Goal: Transaction & Acquisition: Purchase product/service

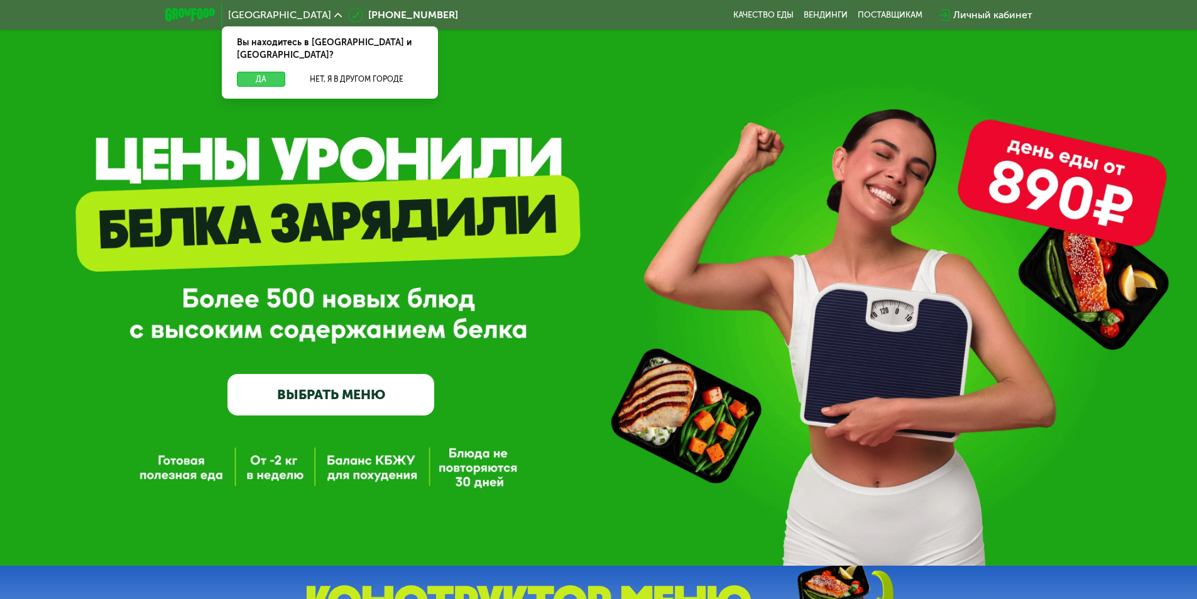
click at [255, 72] on button "Да" at bounding box center [261, 79] width 48 height 15
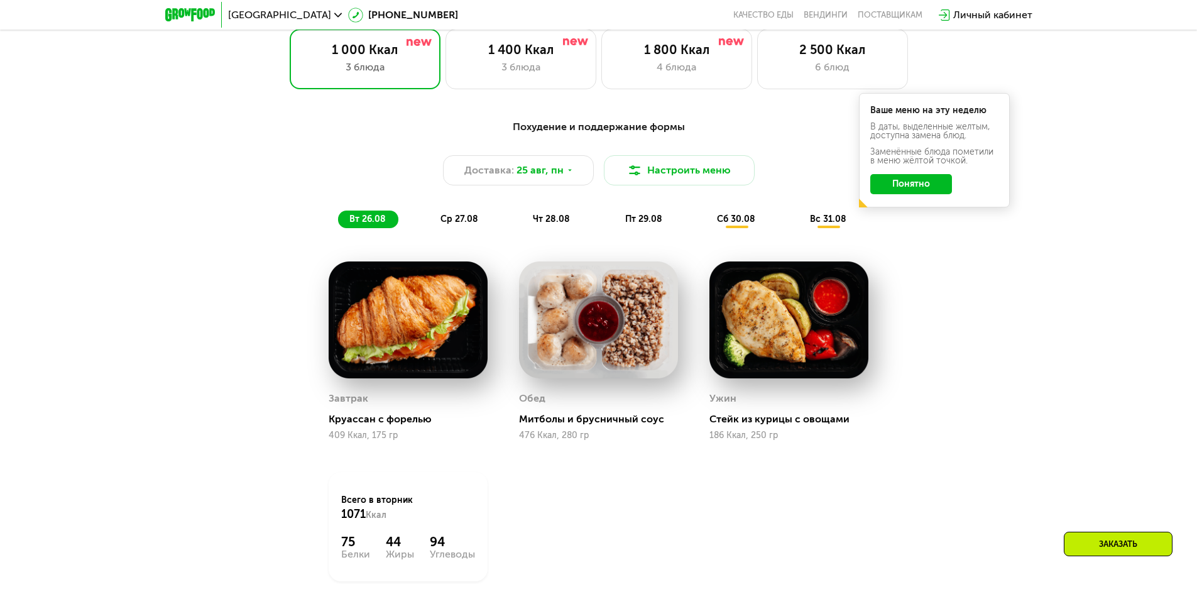
scroll to position [691, 0]
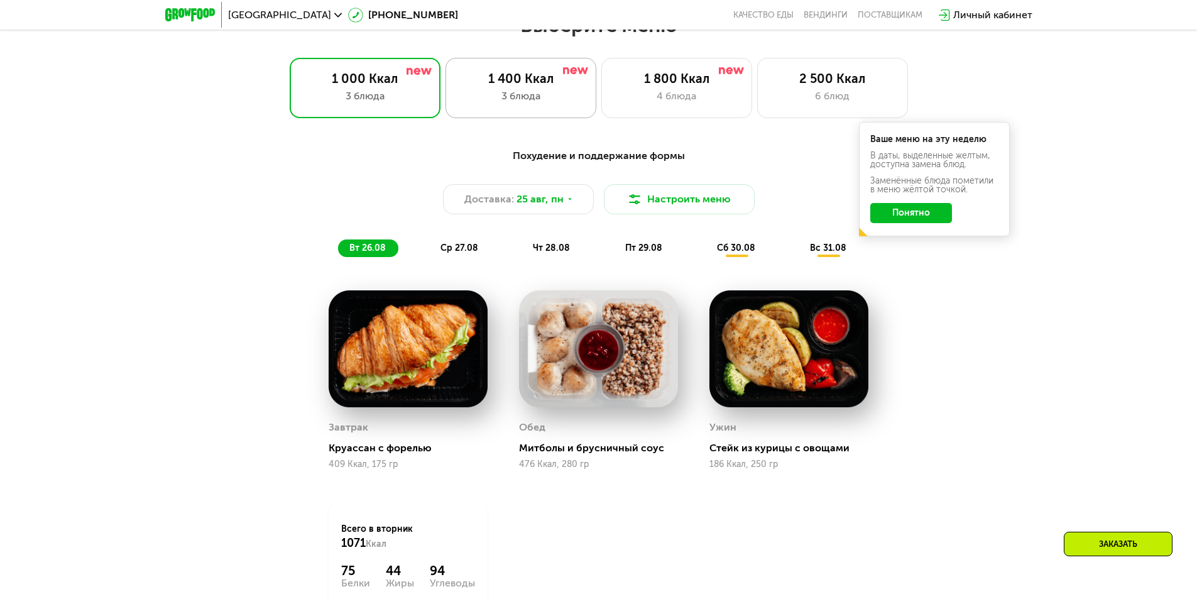
click at [511, 86] on div "1 400 Ккал" at bounding box center [521, 78] width 124 height 15
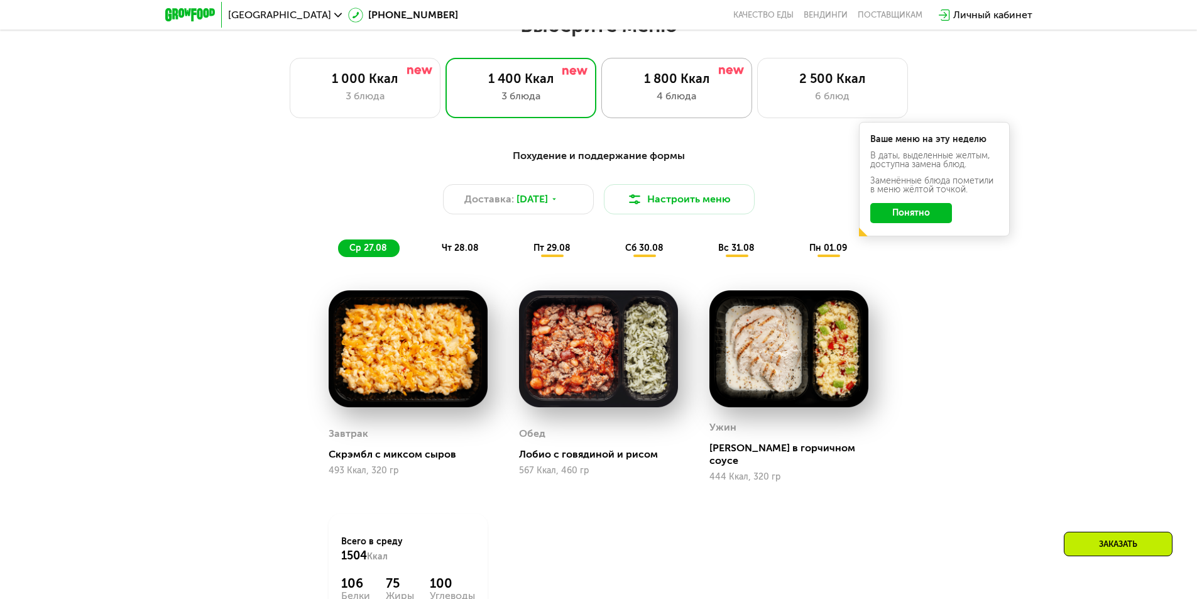
click at [688, 98] on div "4 блюда" at bounding box center [677, 96] width 124 height 15
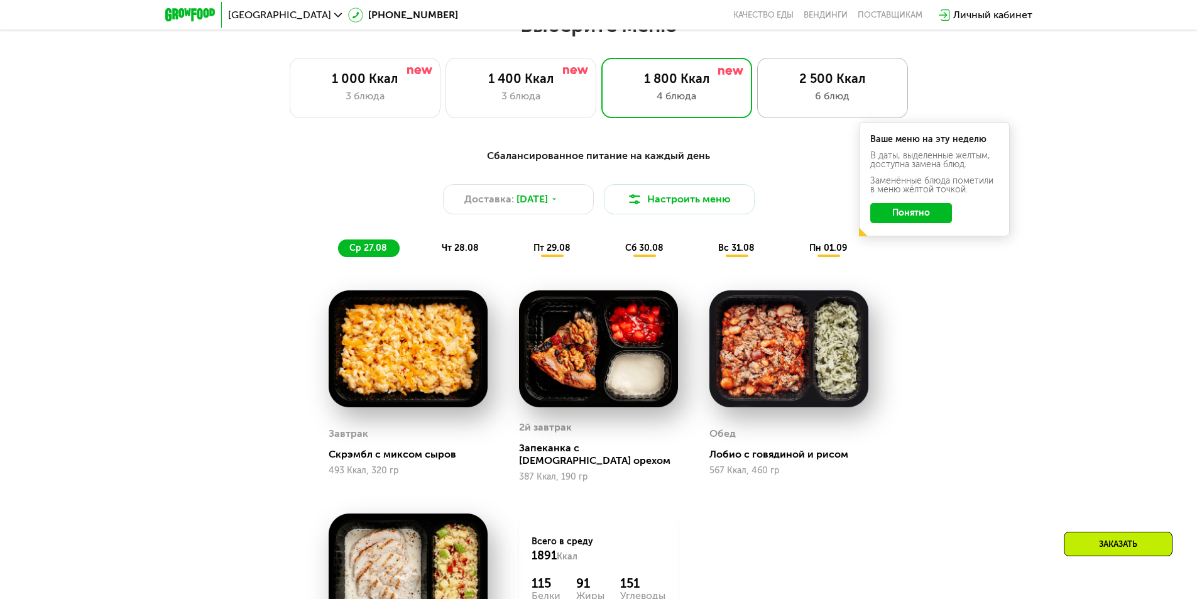
click at [810, 86] on div "2 500 Ккал" at bounding box center [832, 78] width 124 height 15
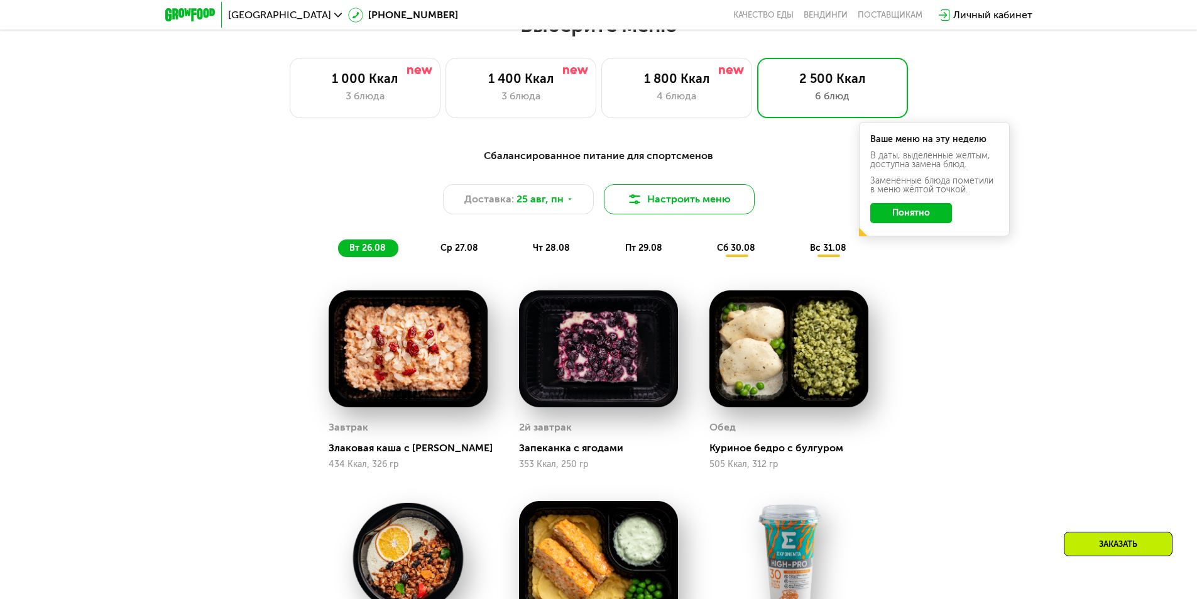
click at [657, 200] on button "Настроить меню" at bounding box center [679, 199] width 151 height 30
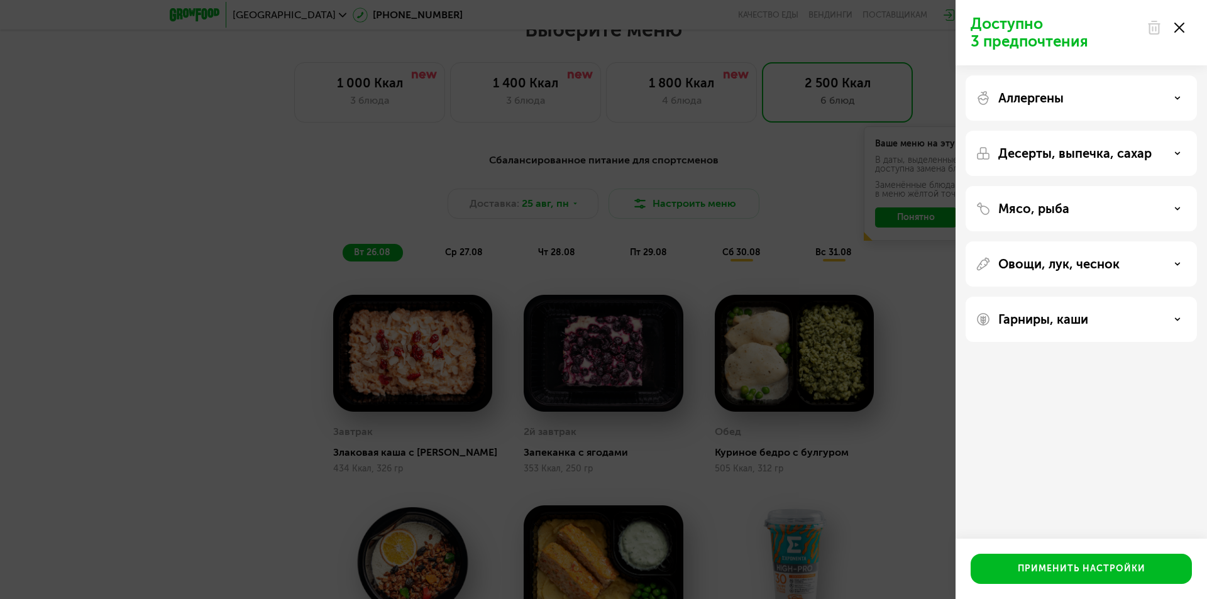
click at [1173, 97] on div "Аллергены" at bounding box center [1080, 97] width 211 height 15
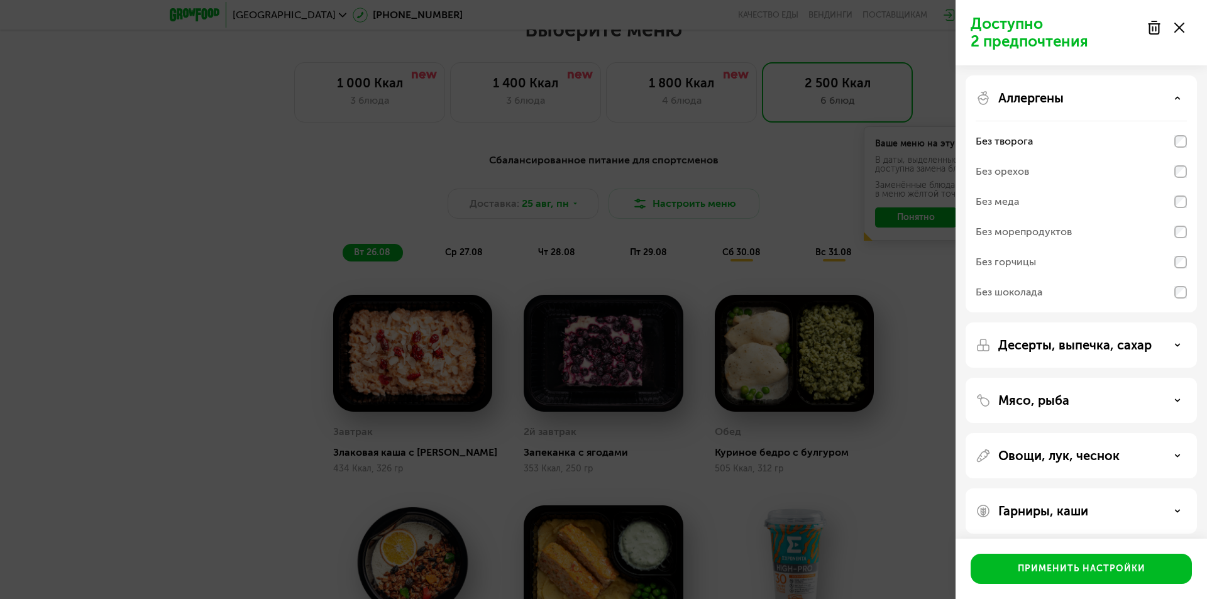
click at [1180, 349] on div "Десерты, выпечка, сахар" at bounding box center [1080, 344] width 211 height 15
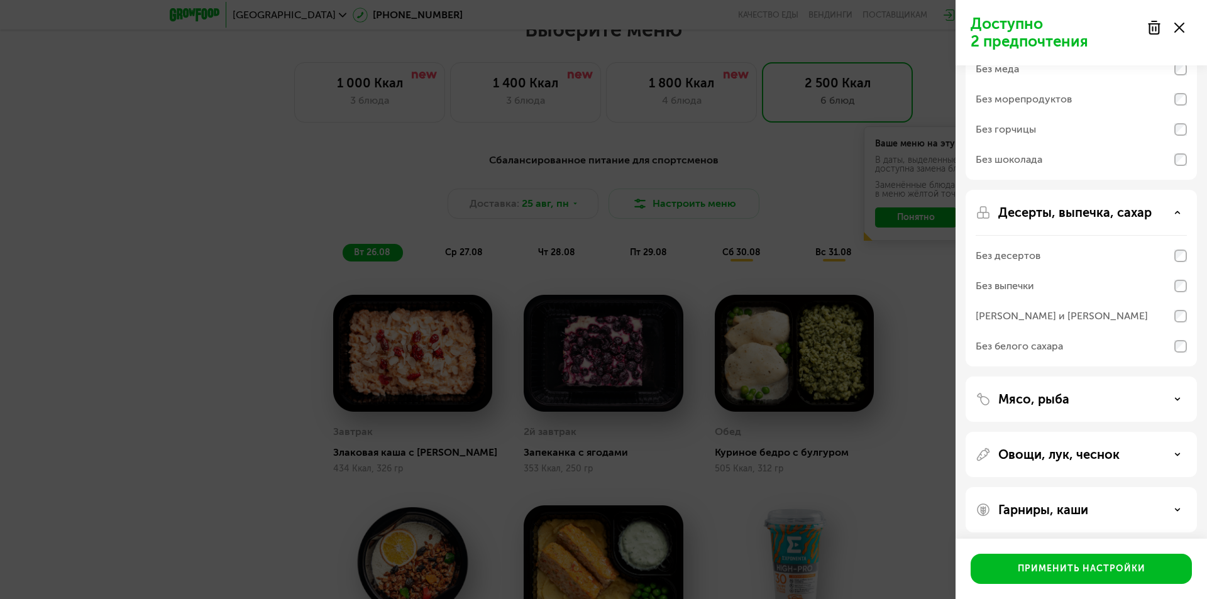
scroll to position [139, 0]
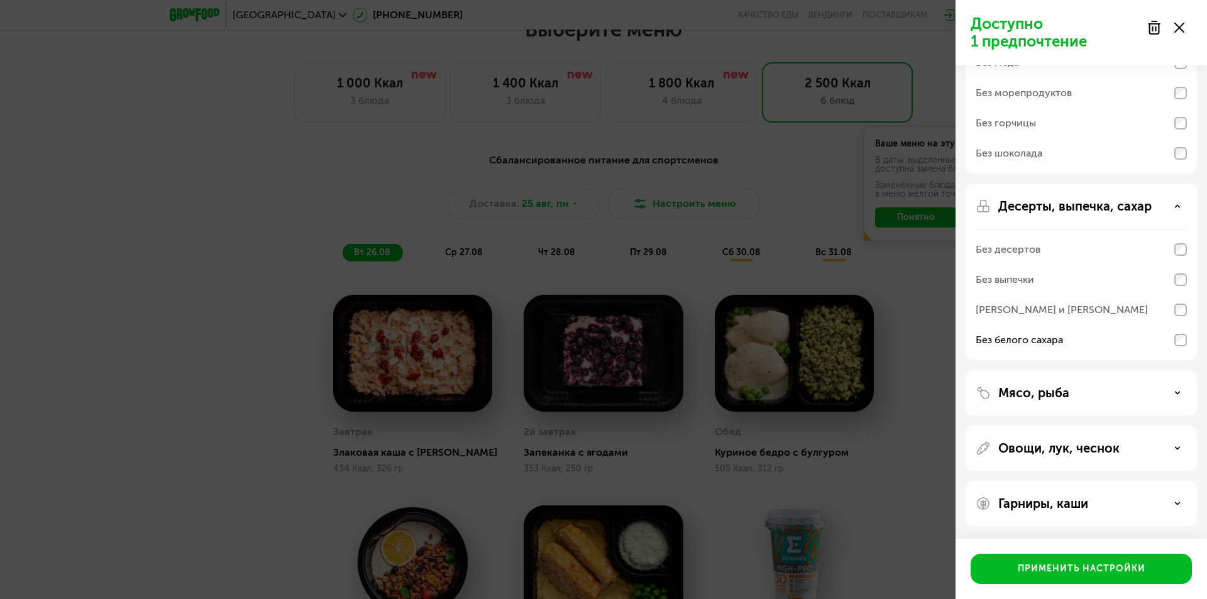
click at [1175, 396] on div "Мясо, рыба" at bounding box center [1080, 392] width 211 height 15
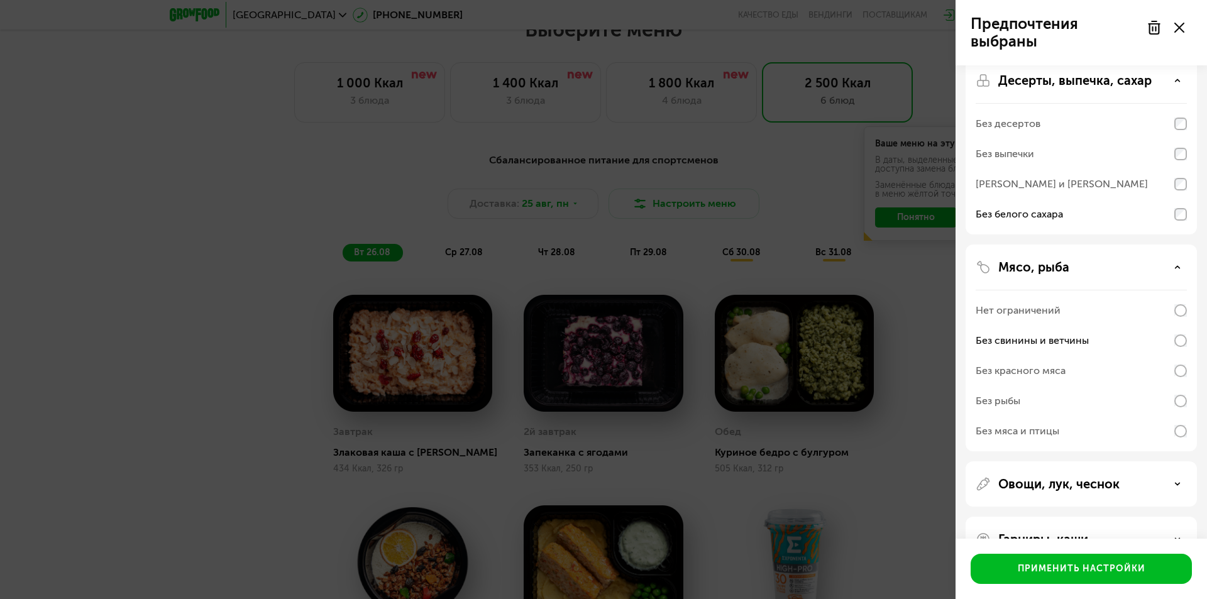
scroll to position [300, 0]
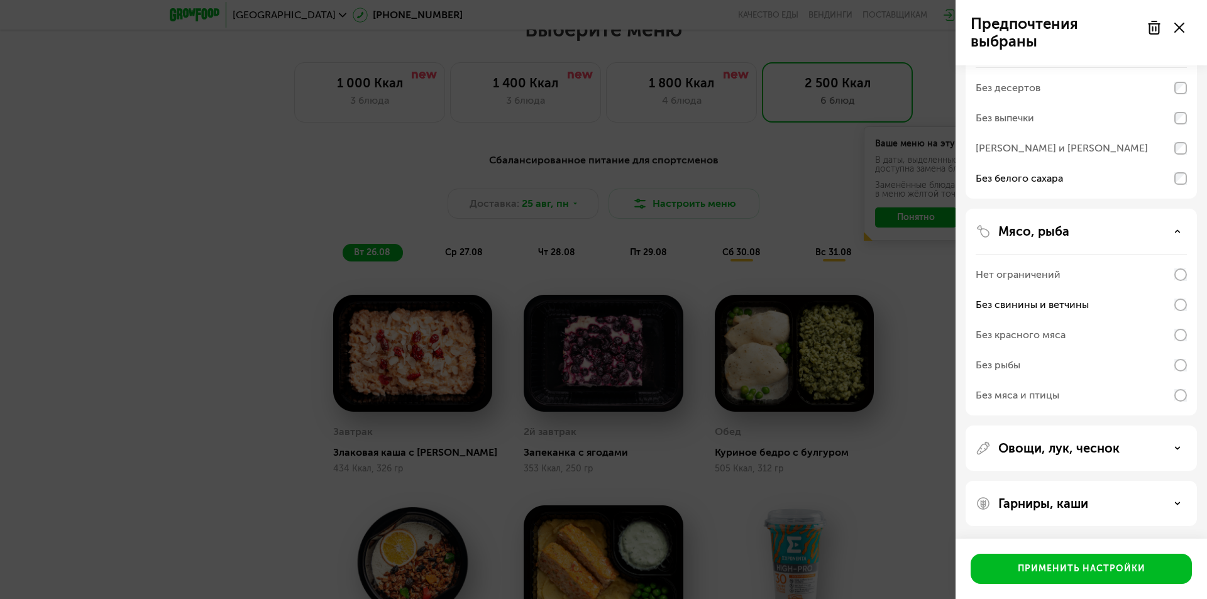
click at [1175, 452] on div "Овощи, лук, чеснок" at bounding box center [1080, 448] width 211 height 15
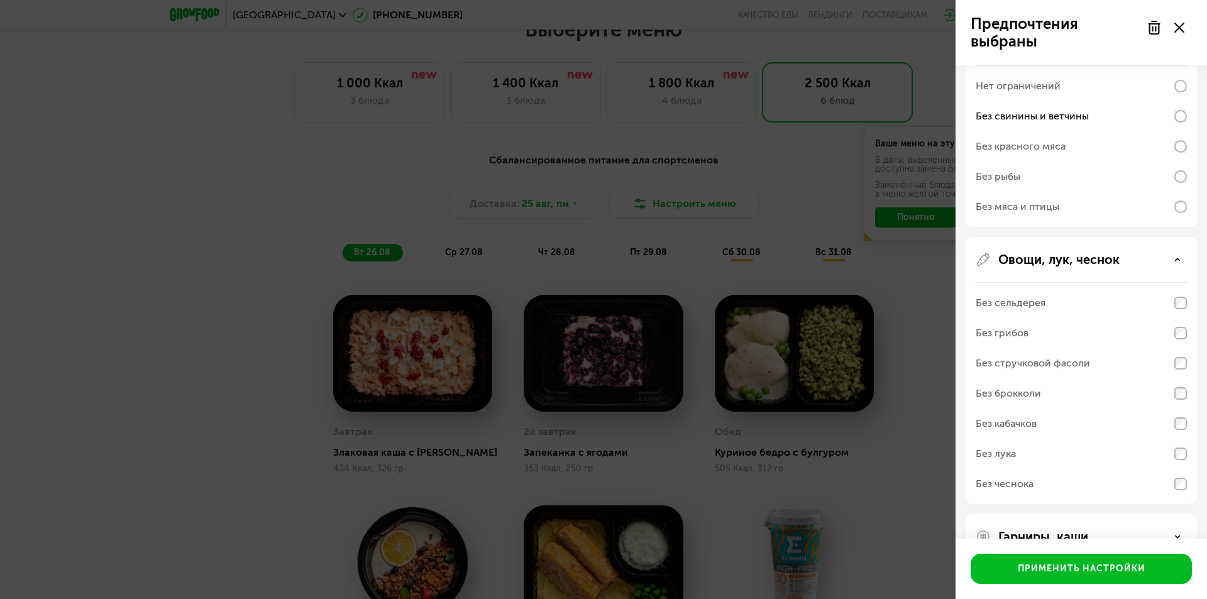
scroll to position [522, 0]
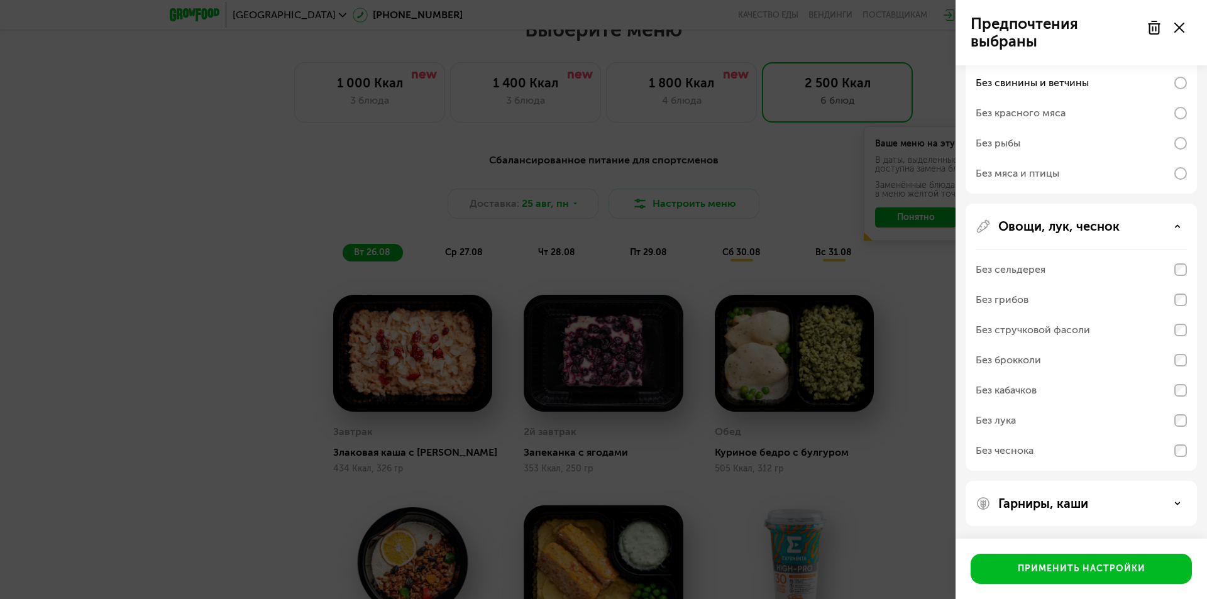
click at [1178, 501] on icon at bounding box center [1177, 503] width 6 height 6
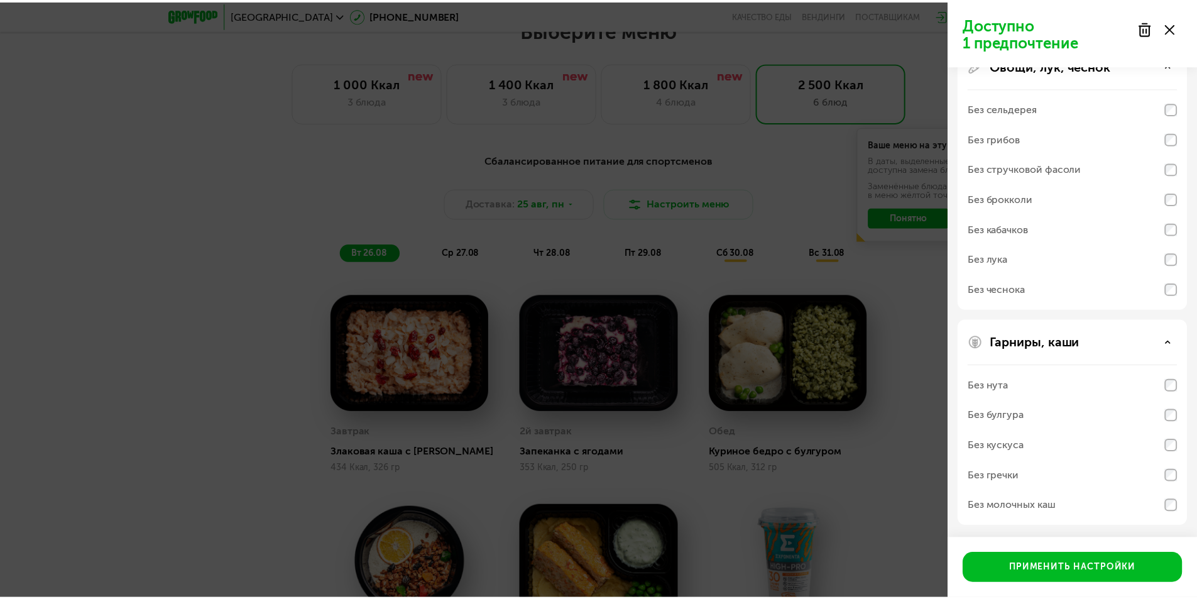
scroll to position [684, 0]
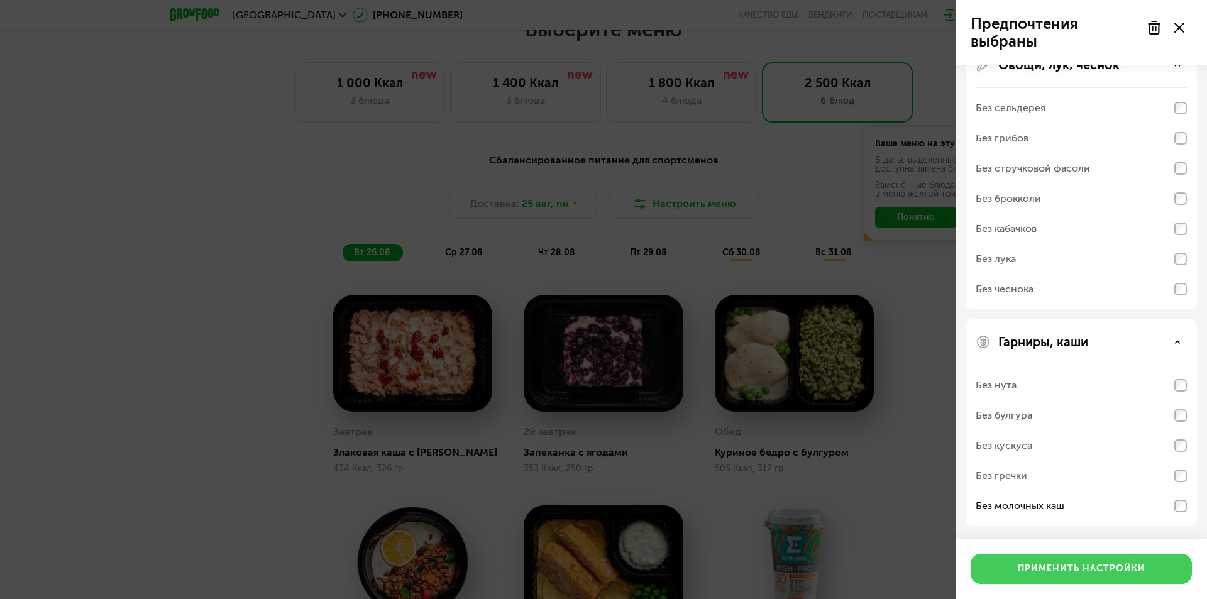
click at [1090, 568] on div "Применить настройки" at bounding box center [1081, 568] width 128 height 13
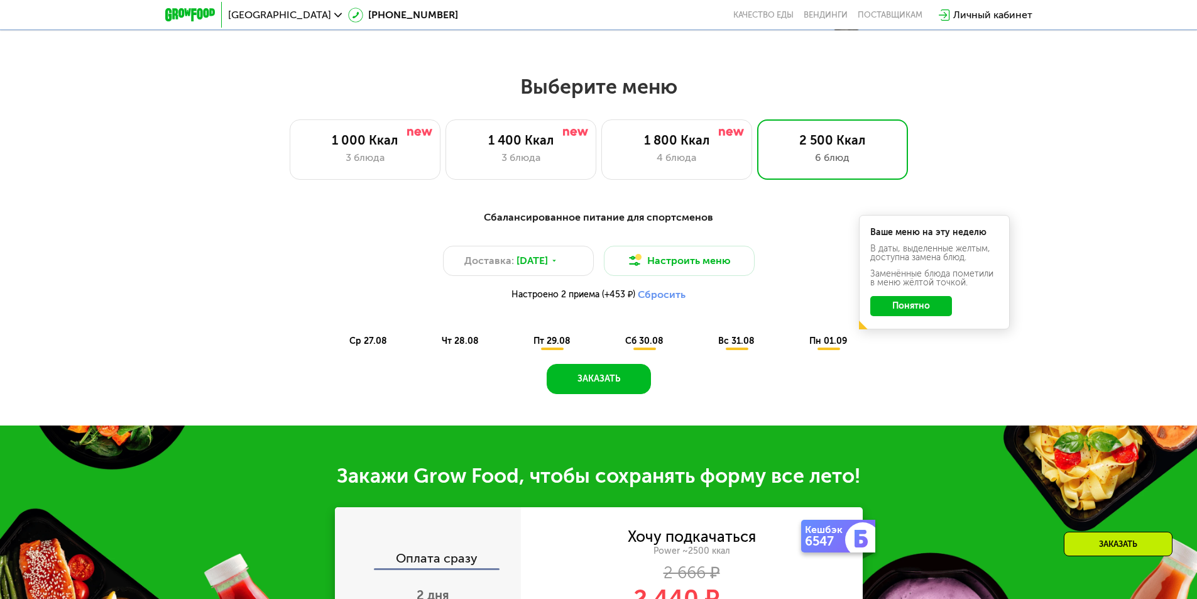
scroll to position [628, 0]
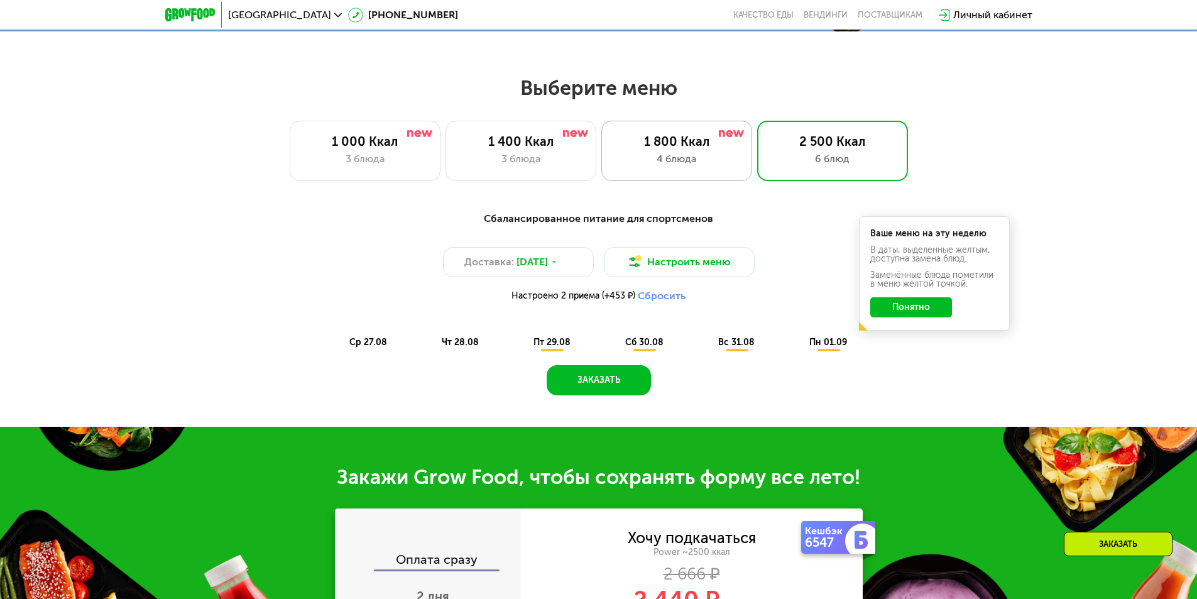
click at [697, 160] on div "4 блюда" at bounding box center [677, 158] width 124 height 15
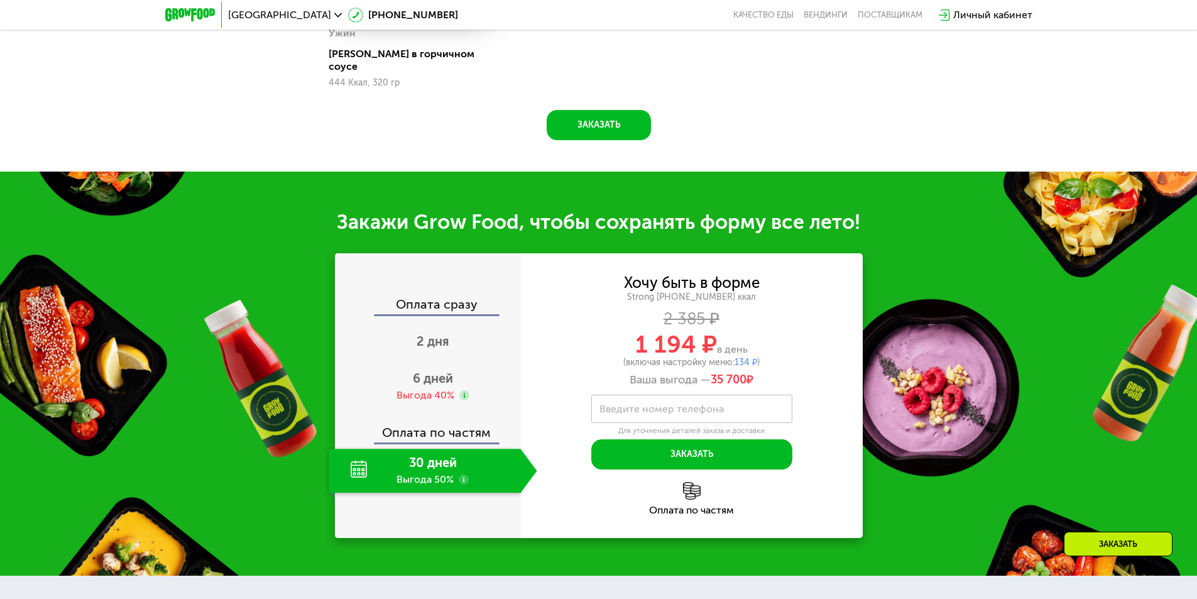
scroll to position [1383, 0]
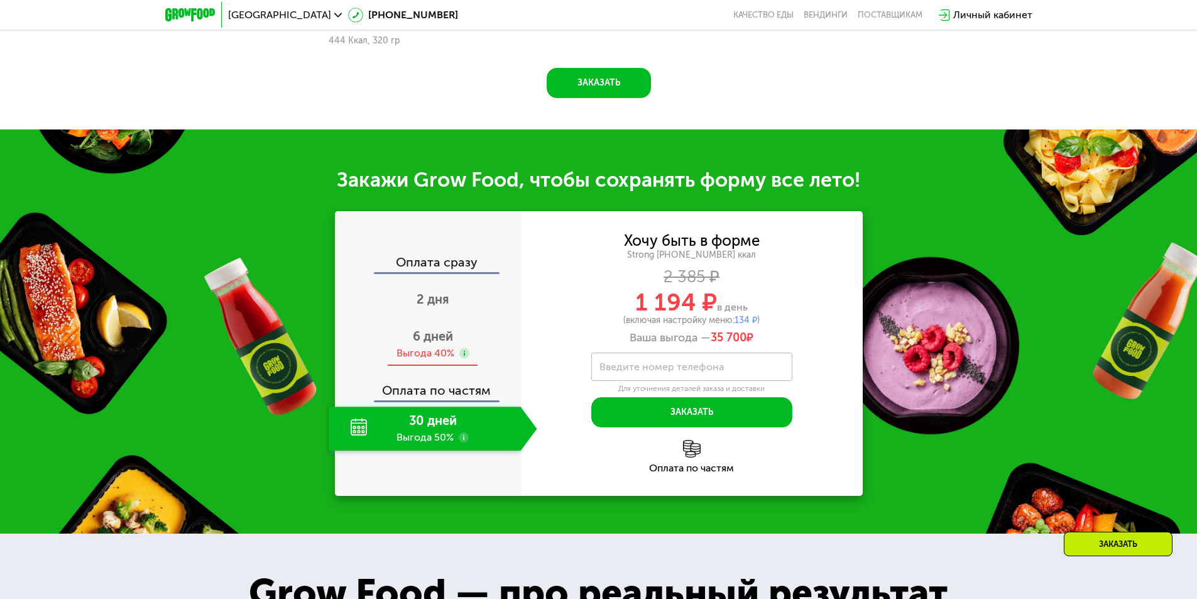
click at [436, 329] on span "6 дней" at bounding box center [433, 336] width 40 height 15
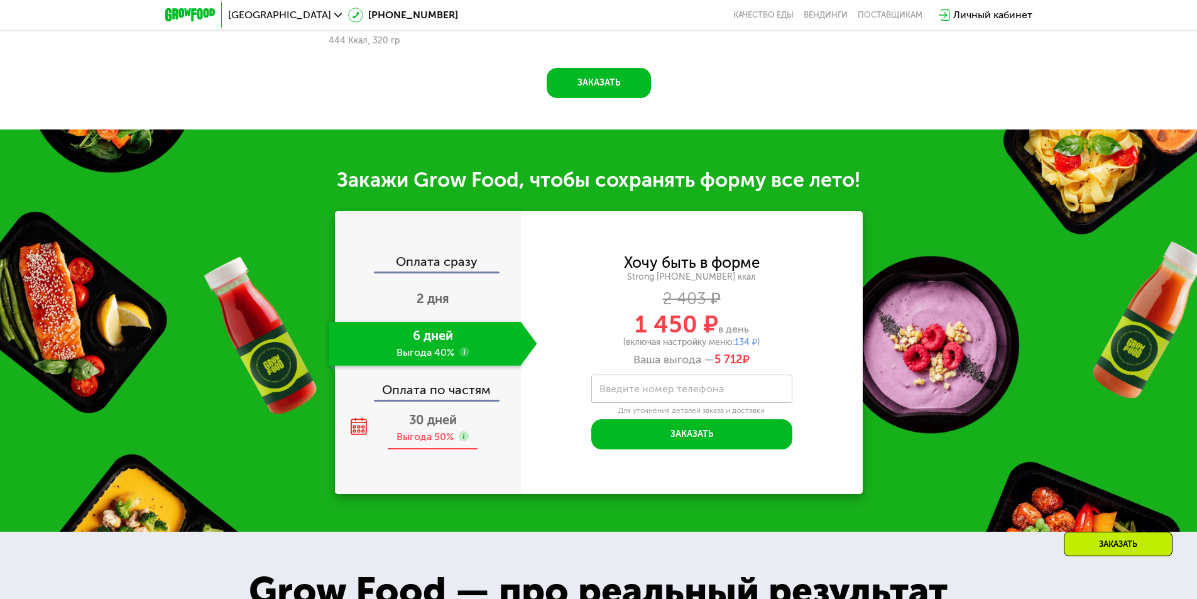
click at [436, 412] on span "30 дней" at bounding box center [433, 419] width 48 height 15
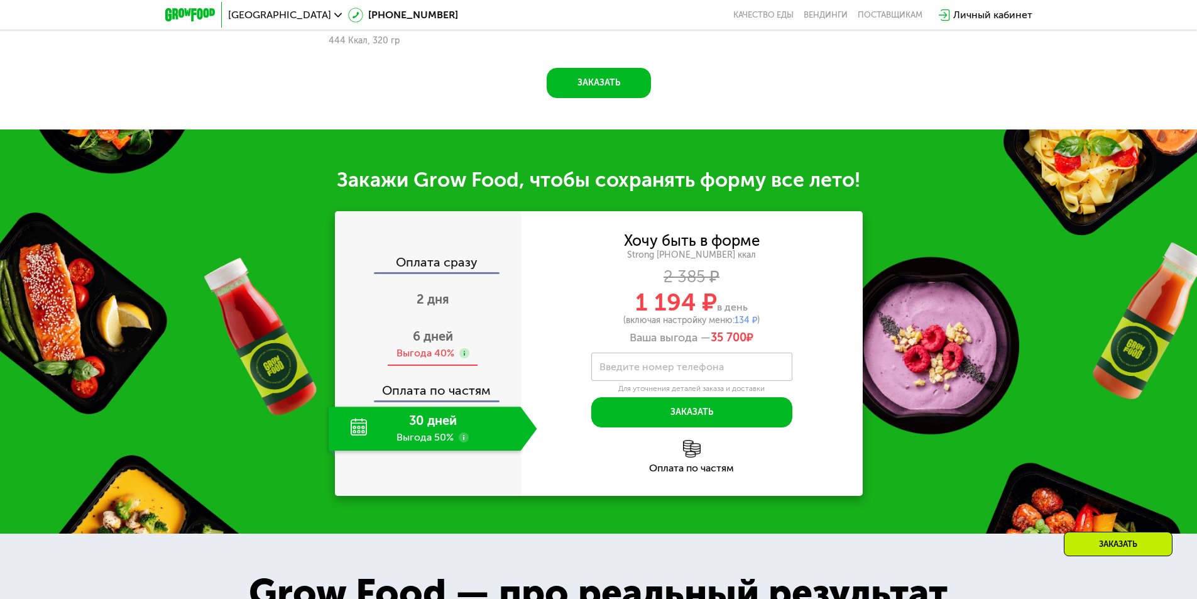
click at [444, 329] on span "6 дней" at bounding box center [433, 336] width 40 height 15
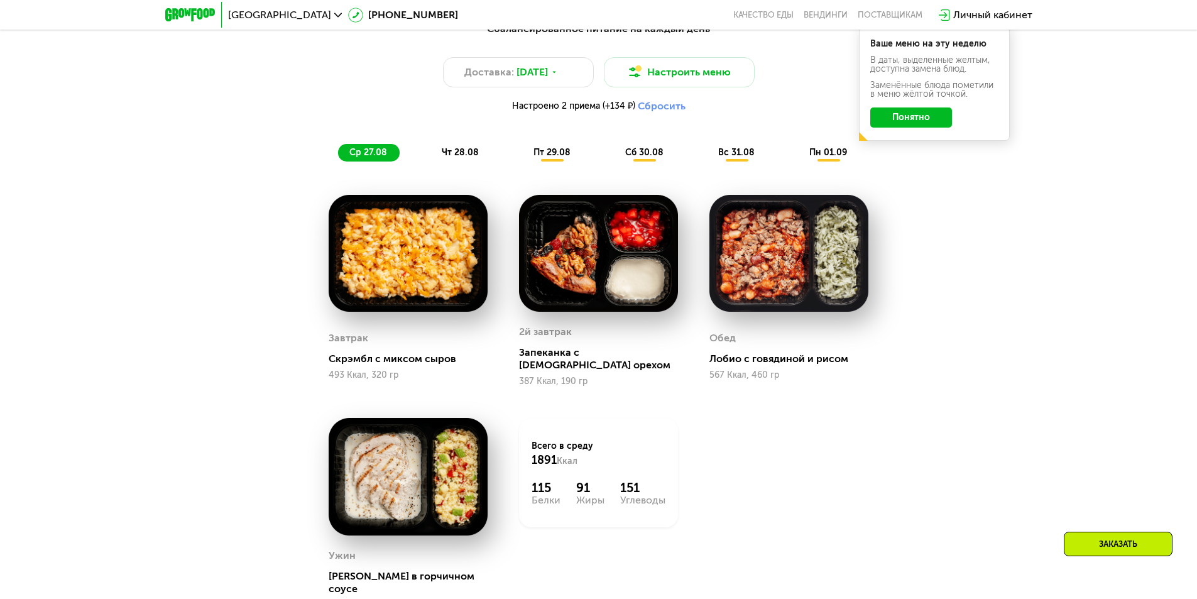
scroll to position [817, 0]
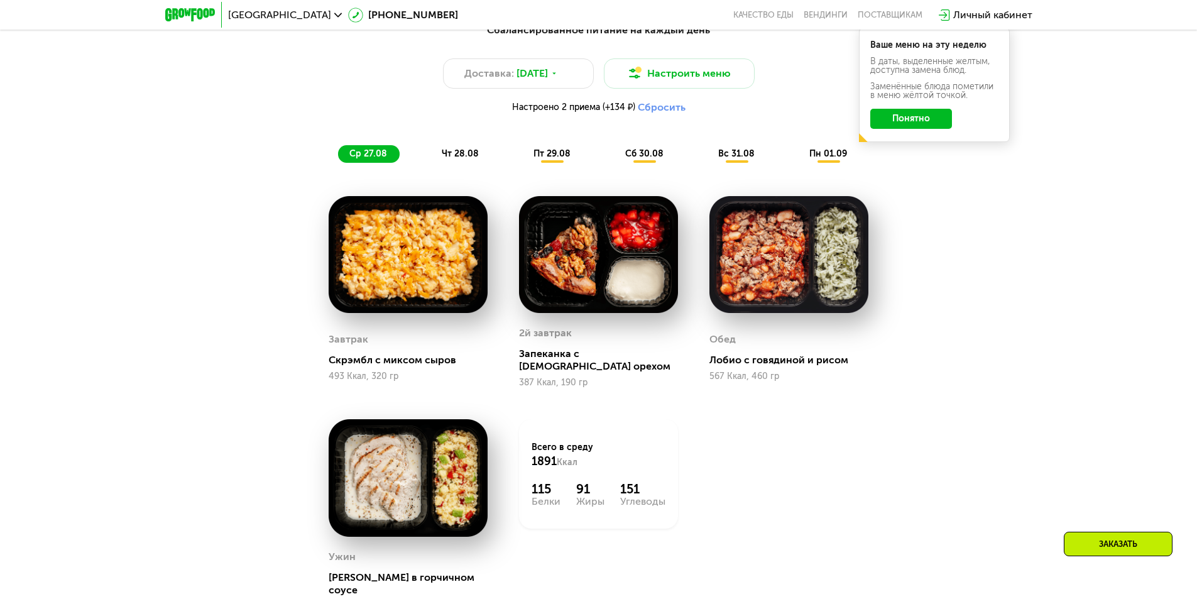
click at [455, 157] on span "чт 28.08" at bounding box center [460, 153] width 37 height 11
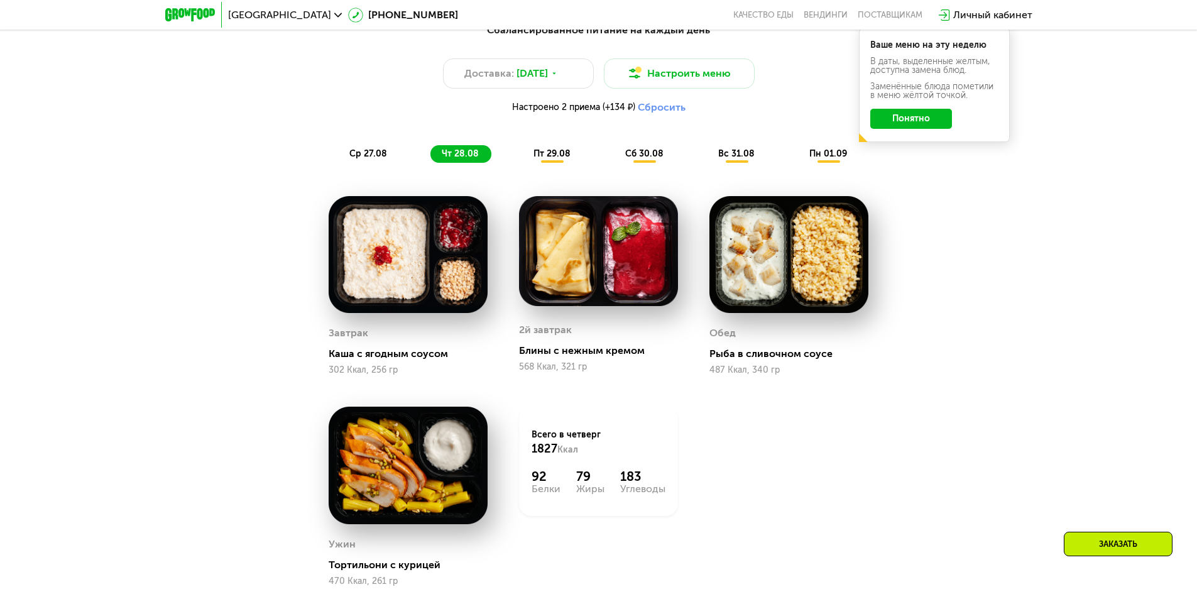
click at [539, 158] on span "пт 29.08" at bounding box center [552, 153] width 37 height 11
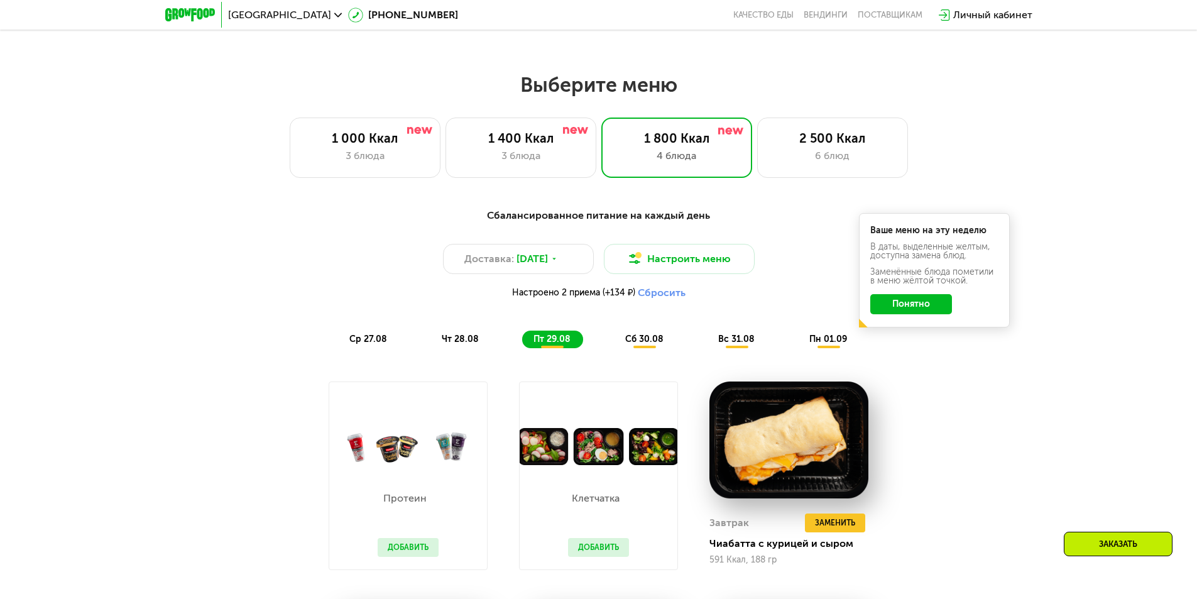
scroll to position [628, 0]
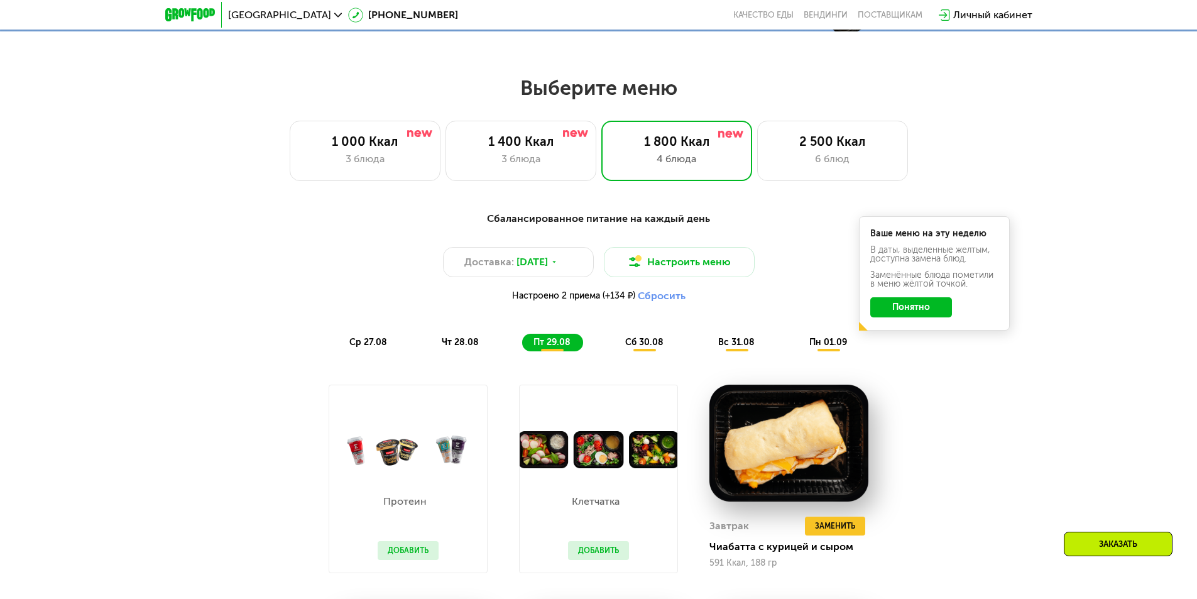
click at [410, 559] on button "Добавить" at bounding box center [408, 550] width 61 height 19
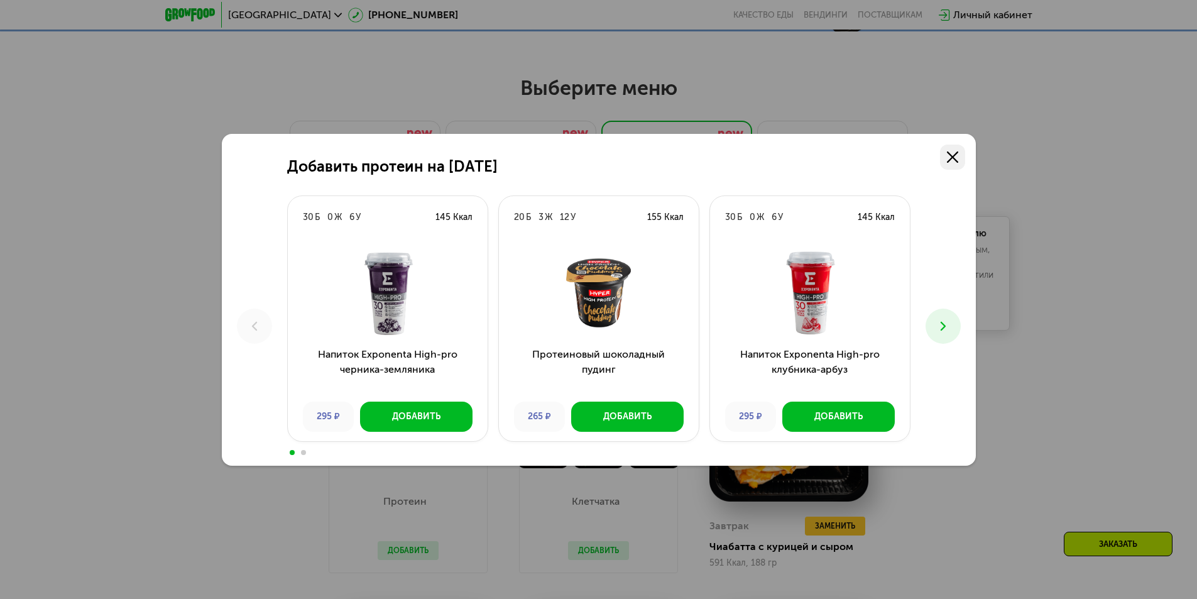
click at [953, 150] on link at bounding box center [952, 157] width 25 height 25
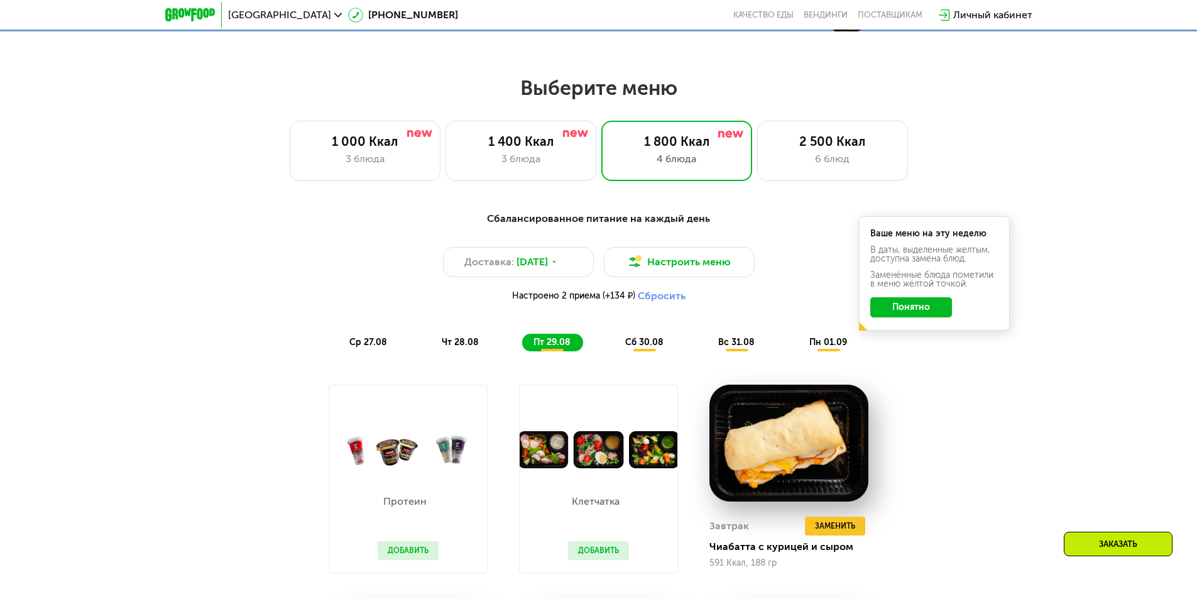
click at [603, 556] on button "Добавить" at bounding box center [598, 550] width 61 height 19
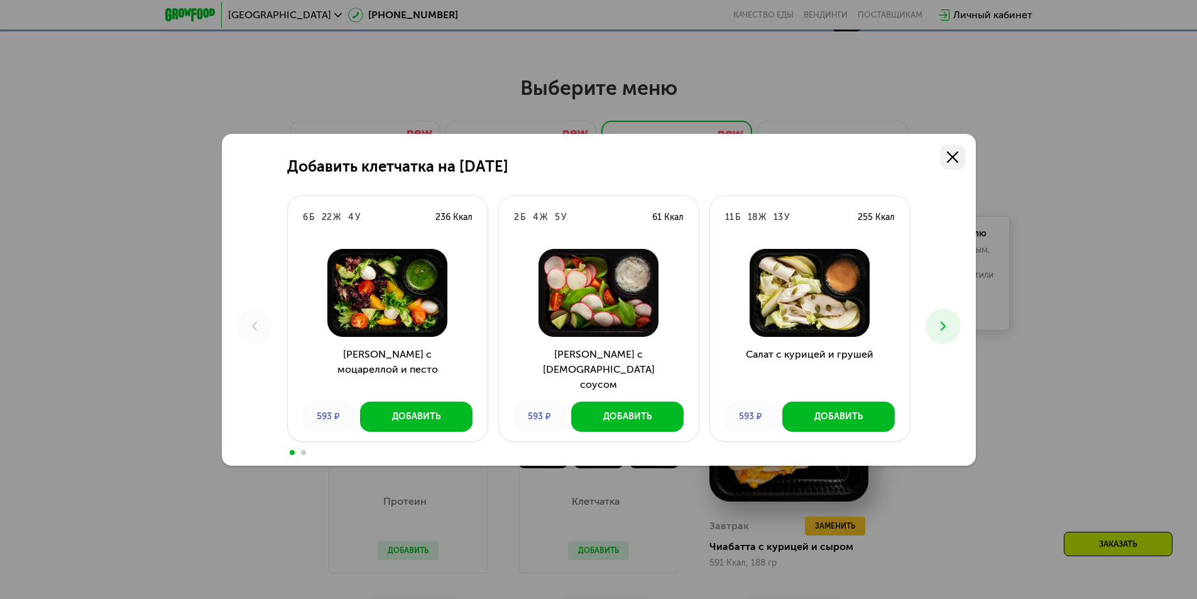
click at [950, 158] on icon at bounding box center [952, 156] width 11 height 11
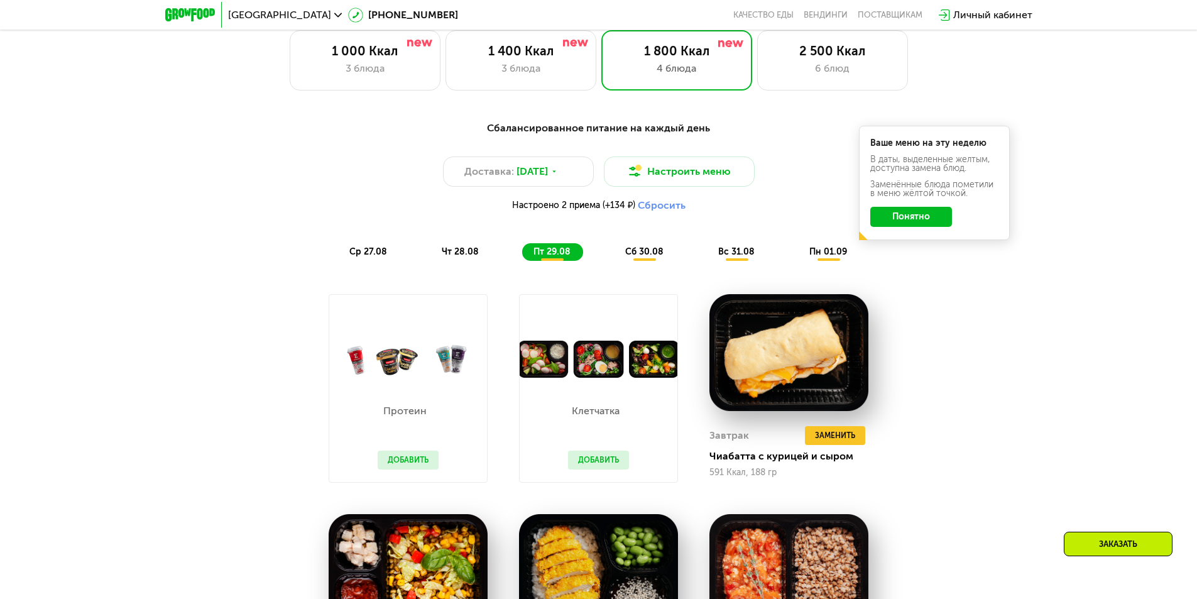
scroll to position [691, 0]
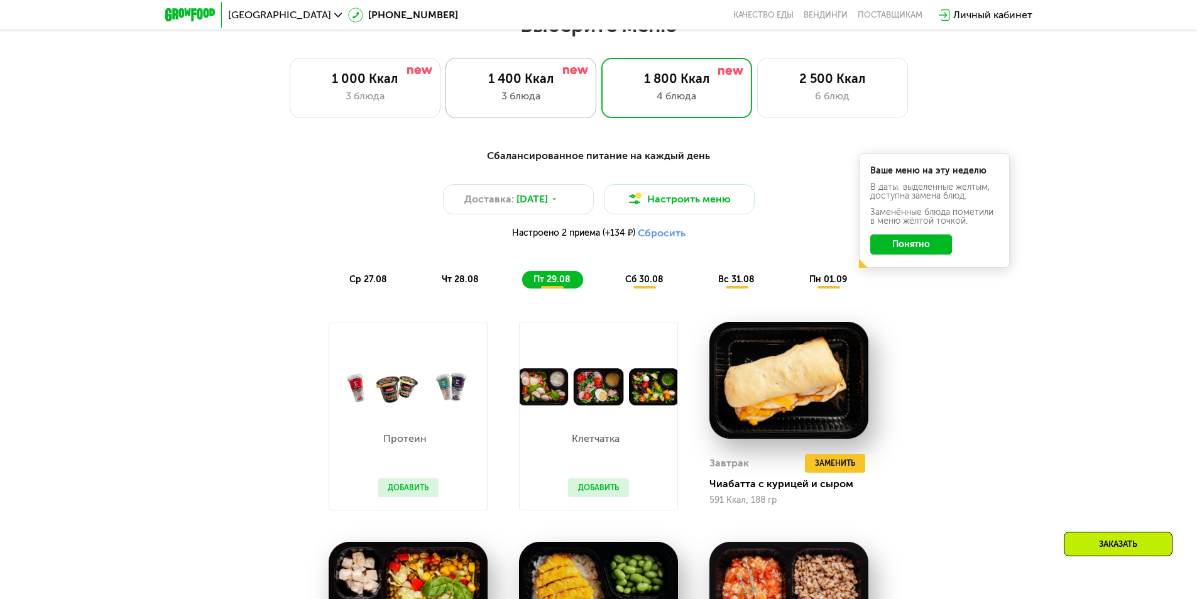
click at [534, 84] on div "1 400 Ккал" at bounding box center [521, 78] width 124 height 15
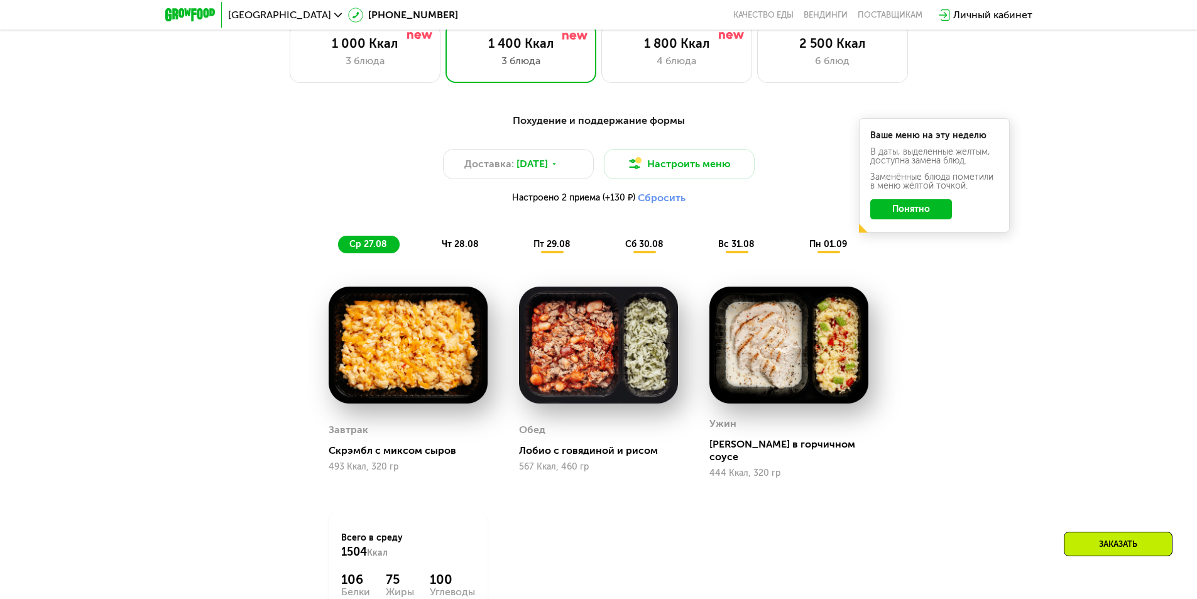
scroll to position [754, 0]
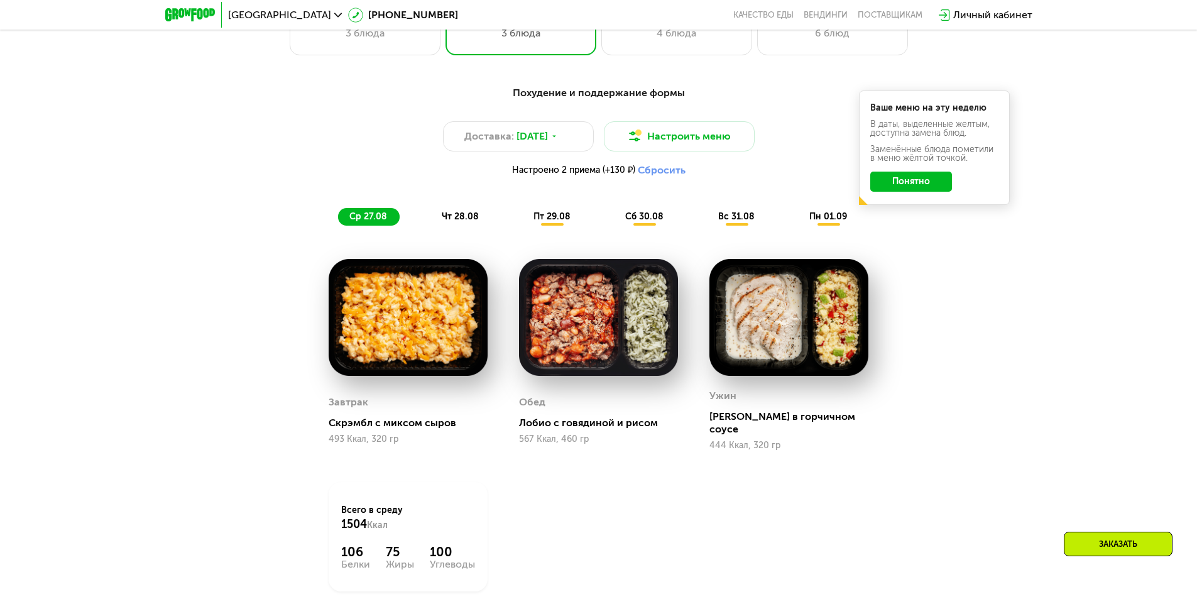
click at [465, 217] on span "чт 28.08" at bounding box center [460, 216] width 37 height 11
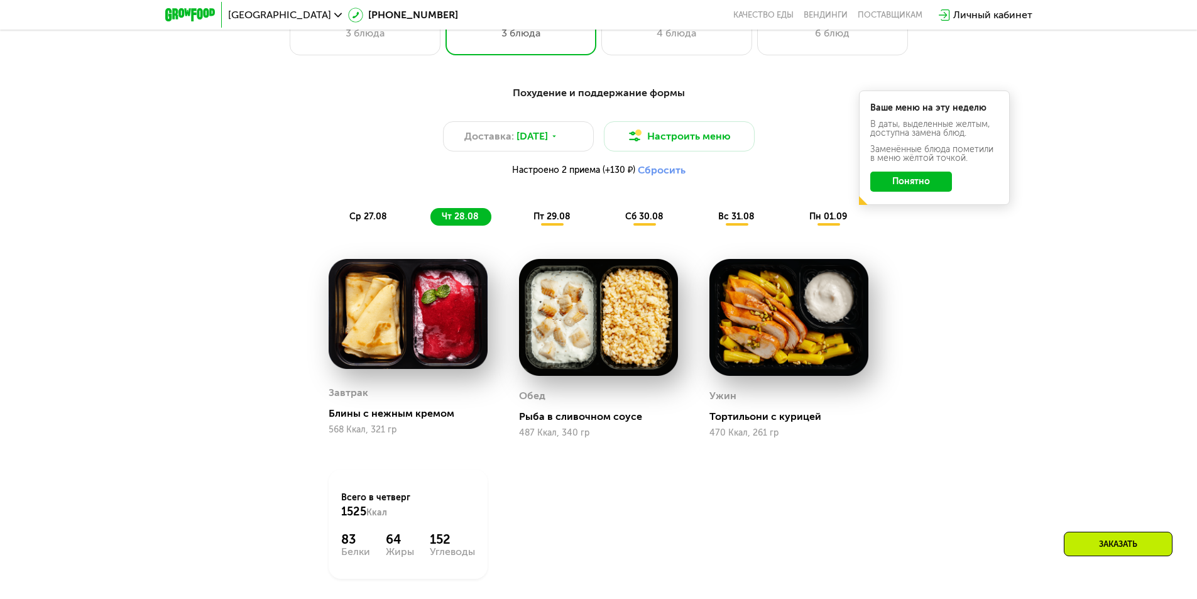
click at [559, 217] on span "пт 29.08" at bounding box center [552, 216] width 37 height 11
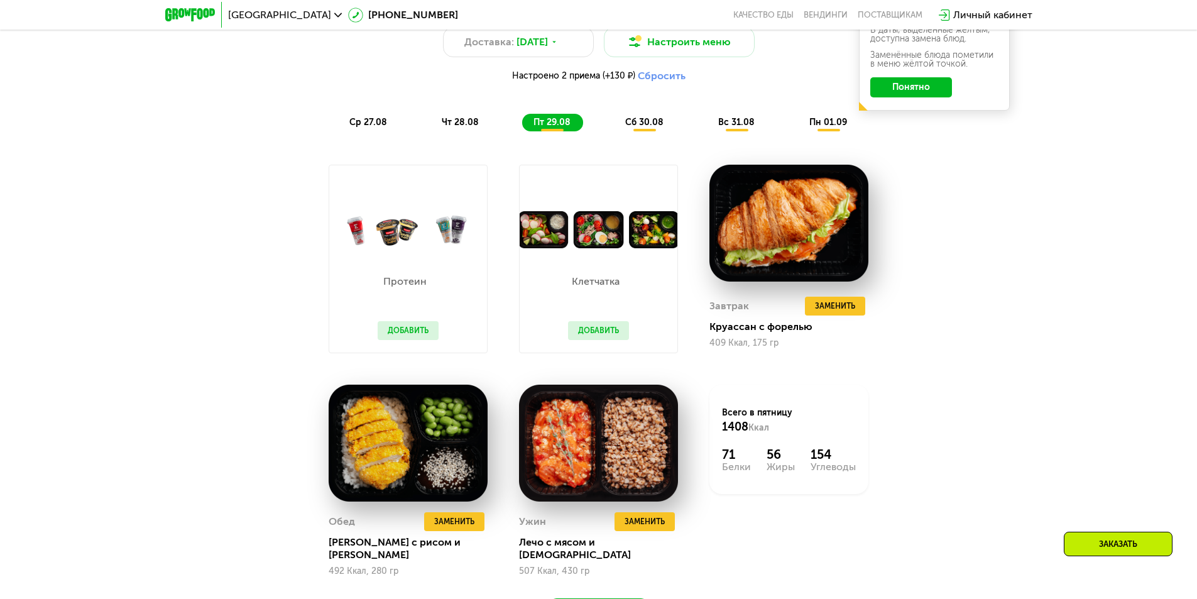
scroll to position [880, 0]
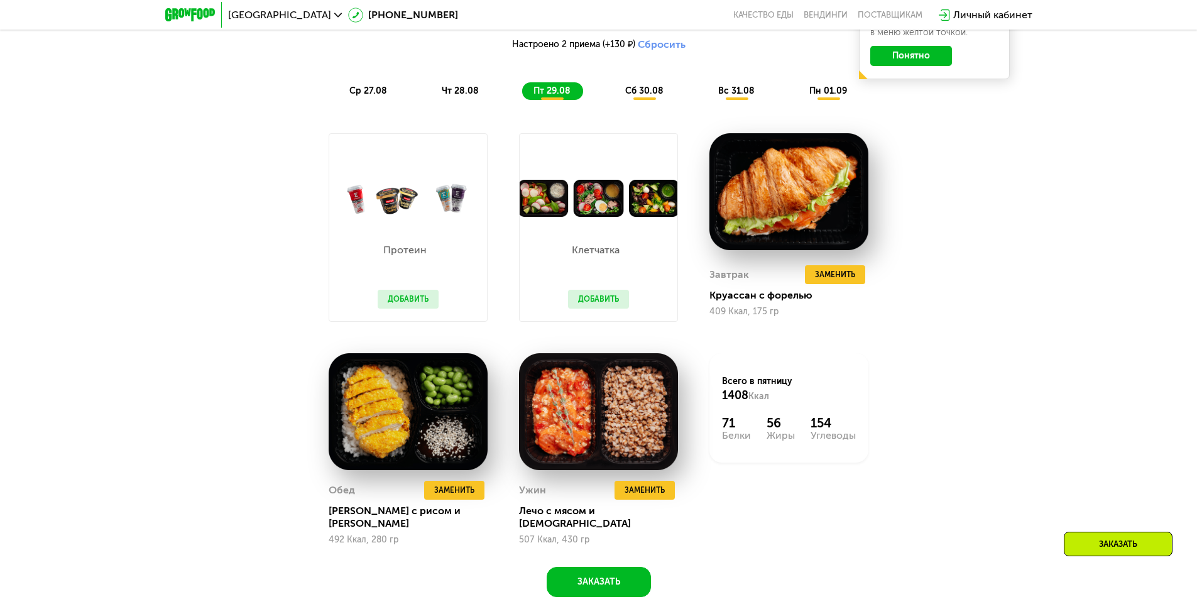
click at [632, 92] on span "сб 30.08" at bounding box center [644, 90] width 38 height 11
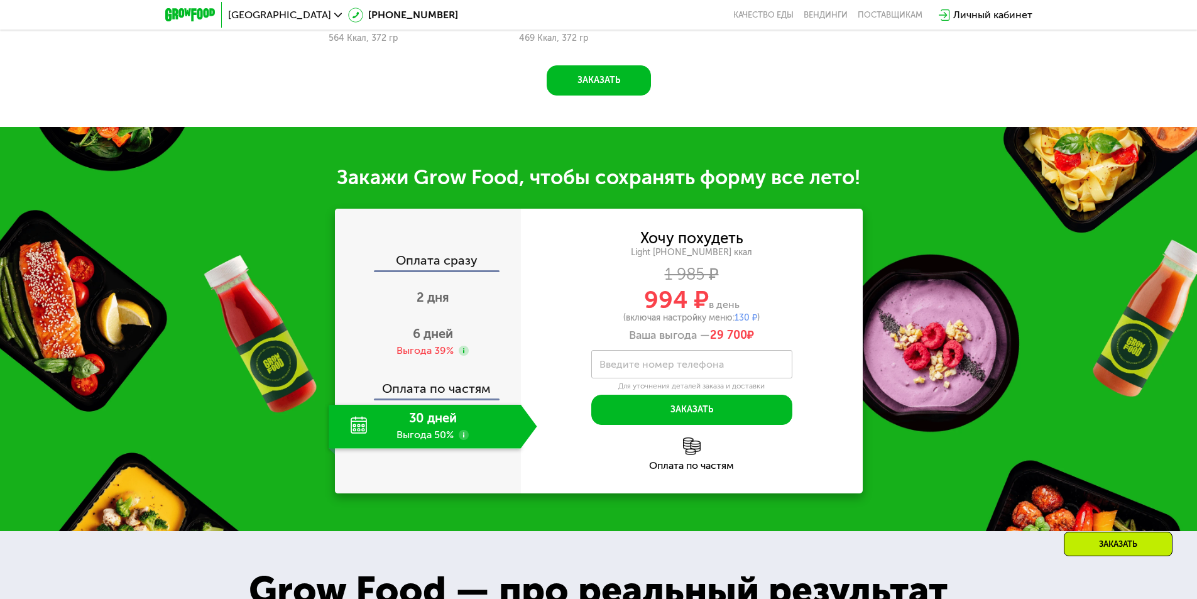
scroll to position [1383, 0]
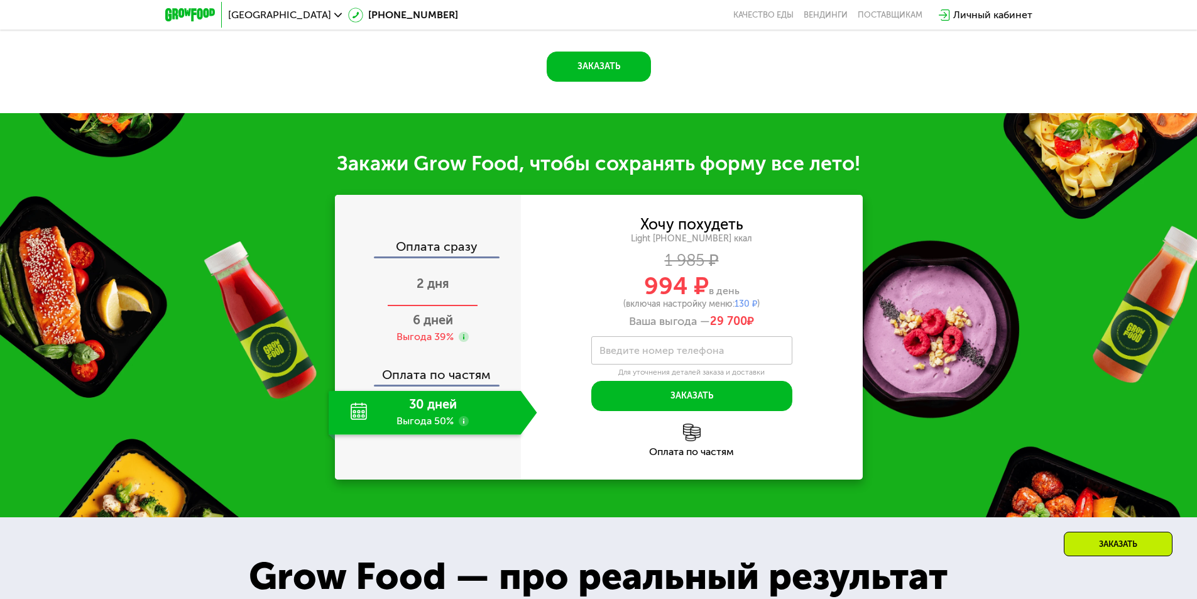
click at [430, 288] on span "2 дня" at bounding box center [433, 283] width 33 height 15
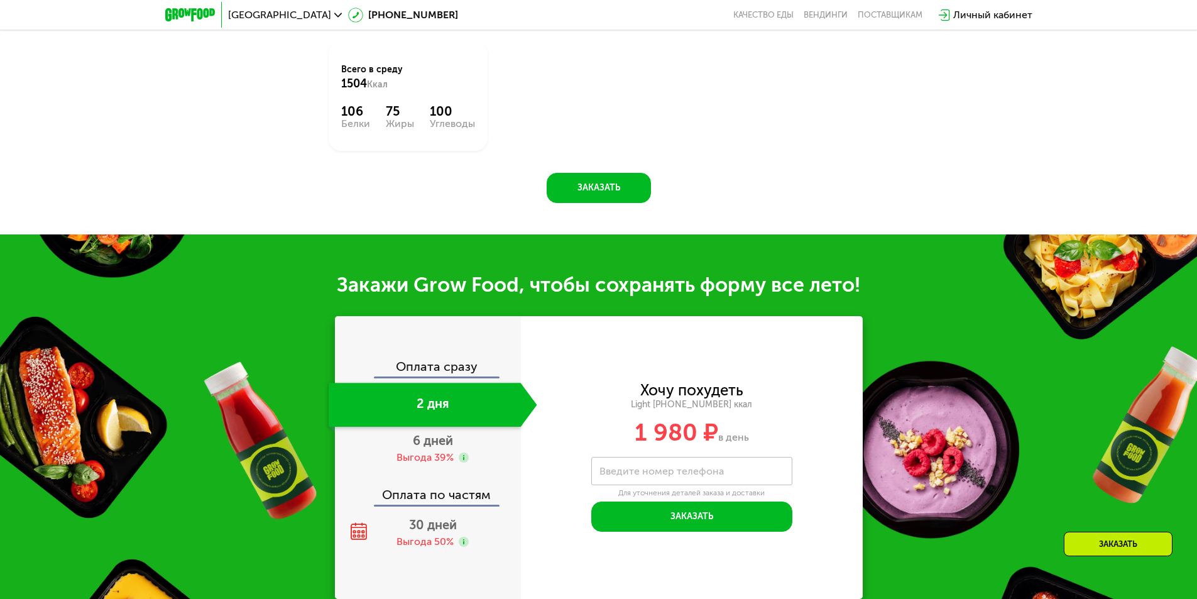
scroll to position [1272, 0]
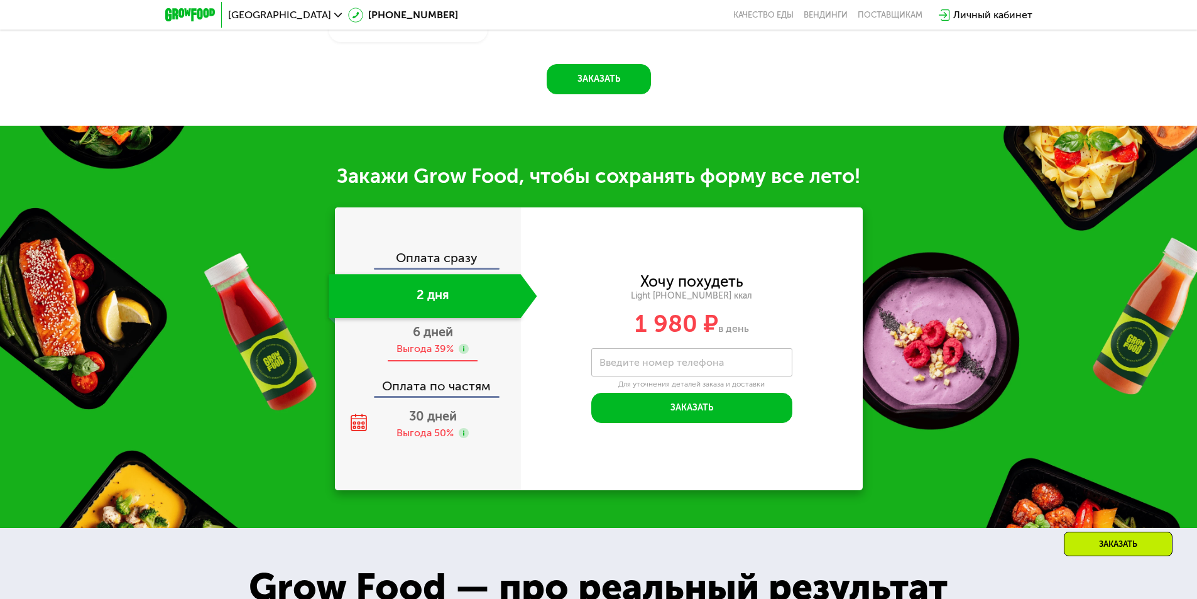
click at [429, 324] on span "6 дней" at bounding box center [433, 331] width 40 height 15
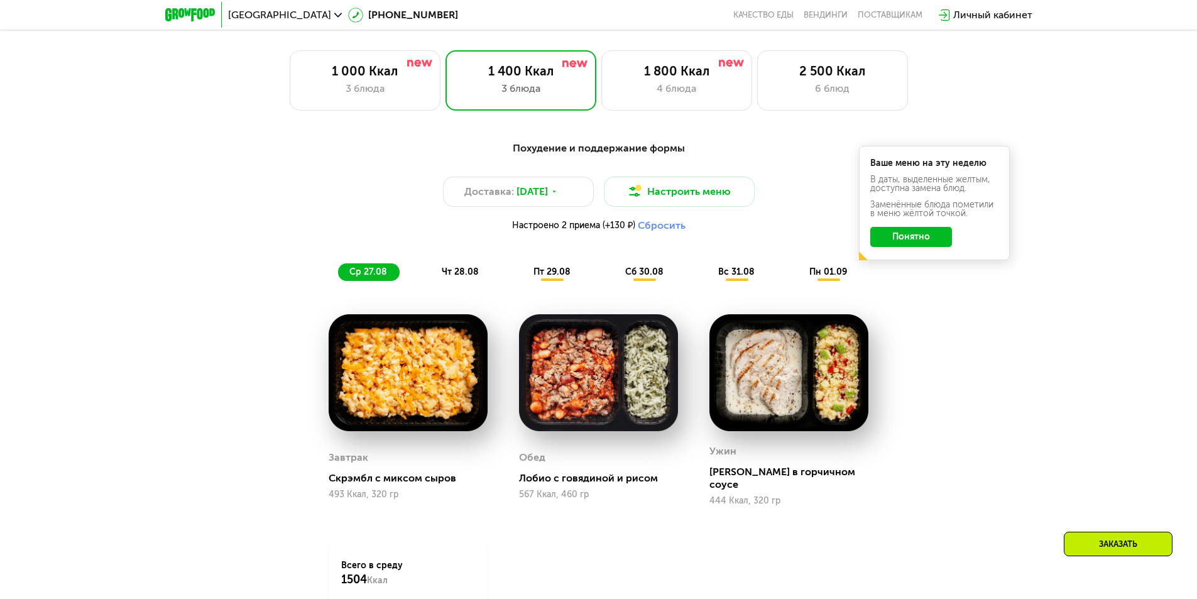
scroll to position [675, 0]
